Goal: Task Accomplishment & Management: Use online tool/utility

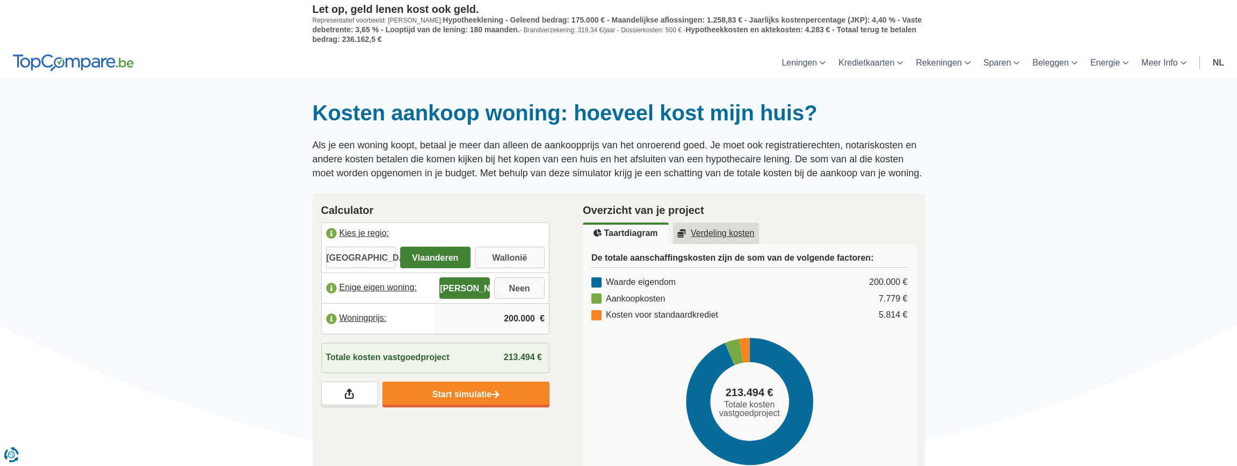
click at [520, 288] on input "Neen" at bounding box center [519, 288] width 50 height 19
radio input "true"
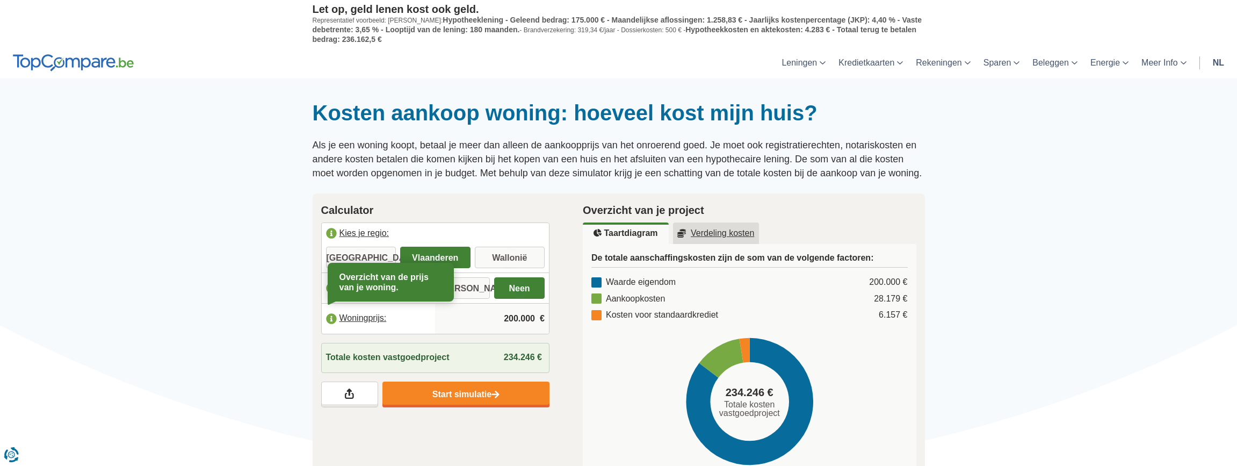
click at [367, 310] on label "Woningprijs:" at bounding box center [379, 319] width 114 height 24
click at [517, 313] on input "200.000" at bounding box center [491, 318] width 105 height 29
click at [517, 314] on input "200.000" at bounding box center [491, 318] width 105 height 29
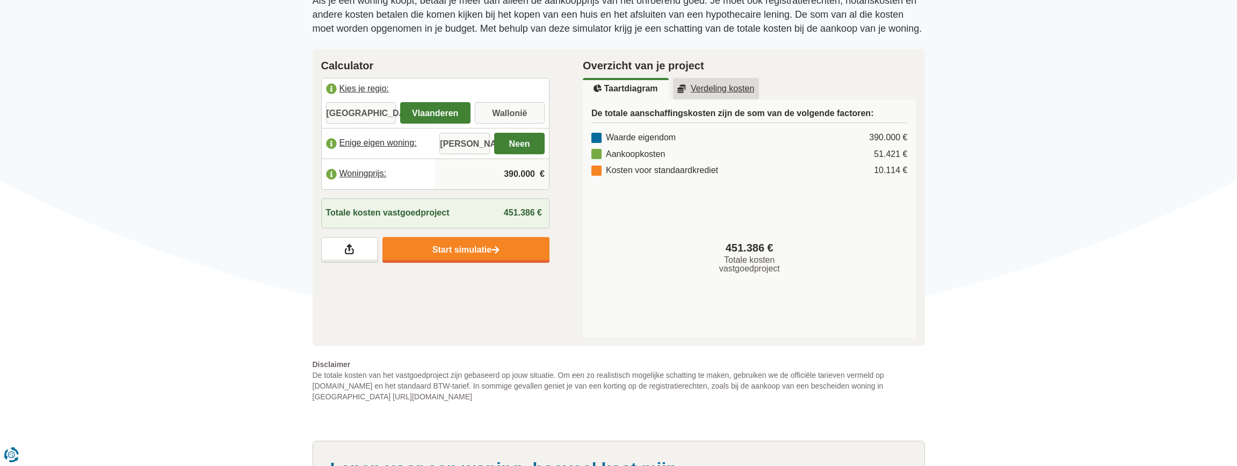
scroll to position [107, 0]
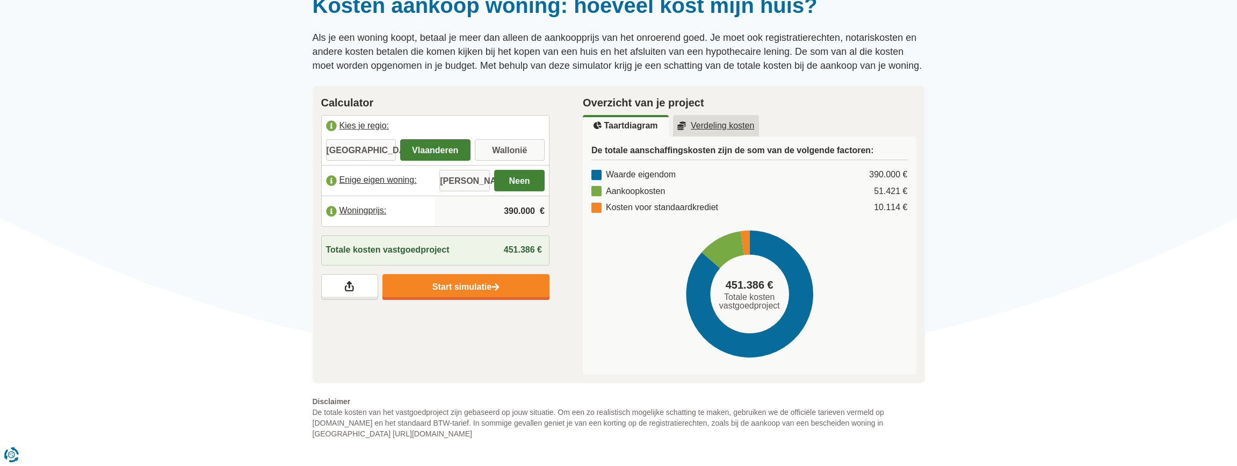
type input "390.000"
click at [698, 126] on u "Verdeling kosten" at bounding box center [715, 125] width 77 height 9
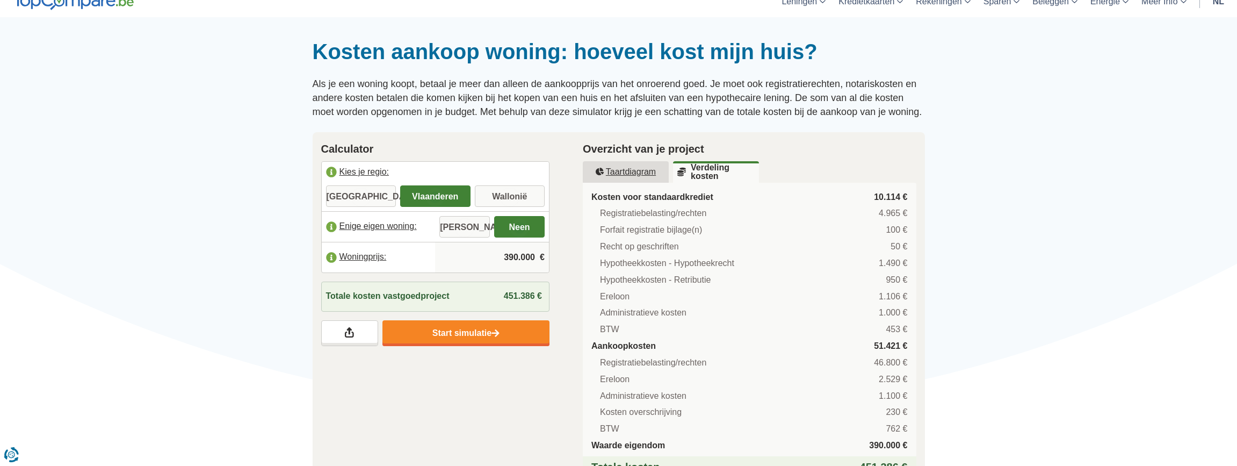
scroll to position [0, 0]
